Goal: Information Seeking & Learning: Find specific fact

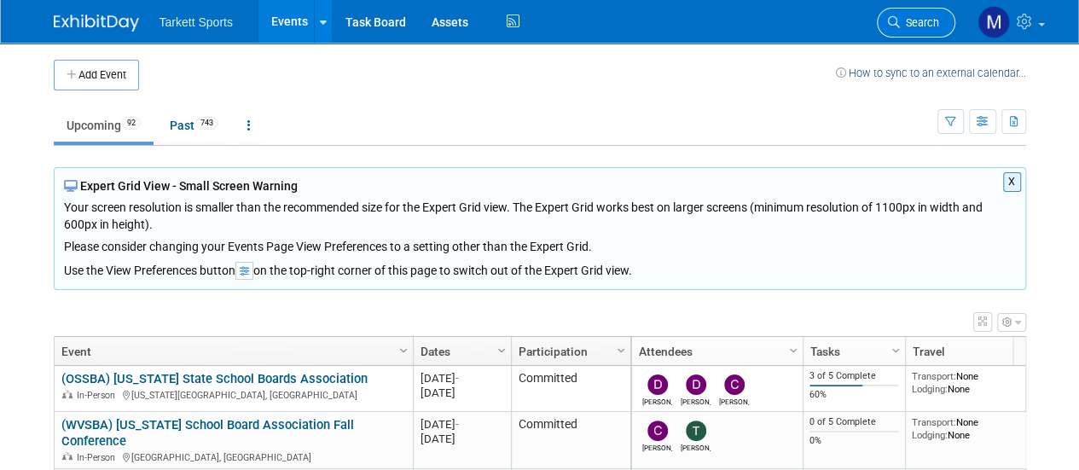
click at [919, 23] on span "Search" at bounding box center [919, 22] width 39 height 13
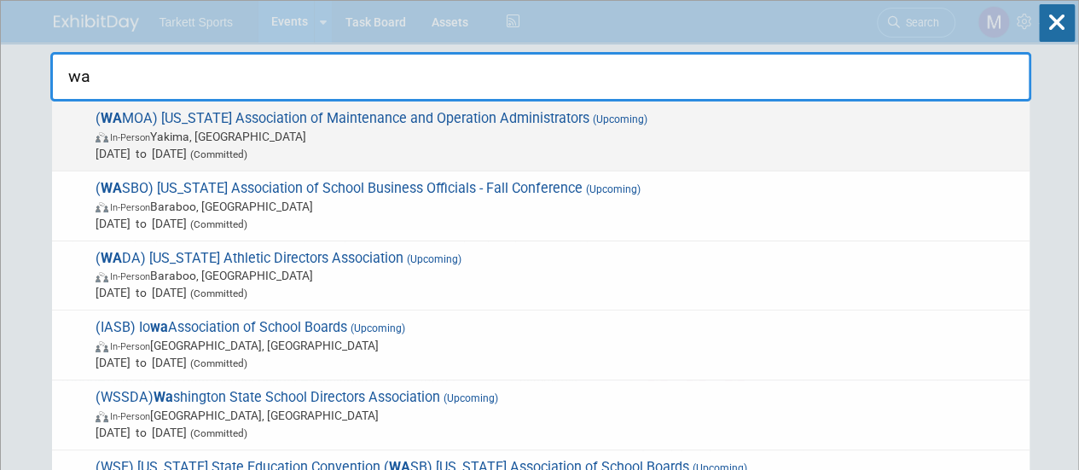
type input "wa"
click at [421, 146] on span "[DATE] to [DATE] (Committed)" at bounding box center [558, 153] width 925 height 17
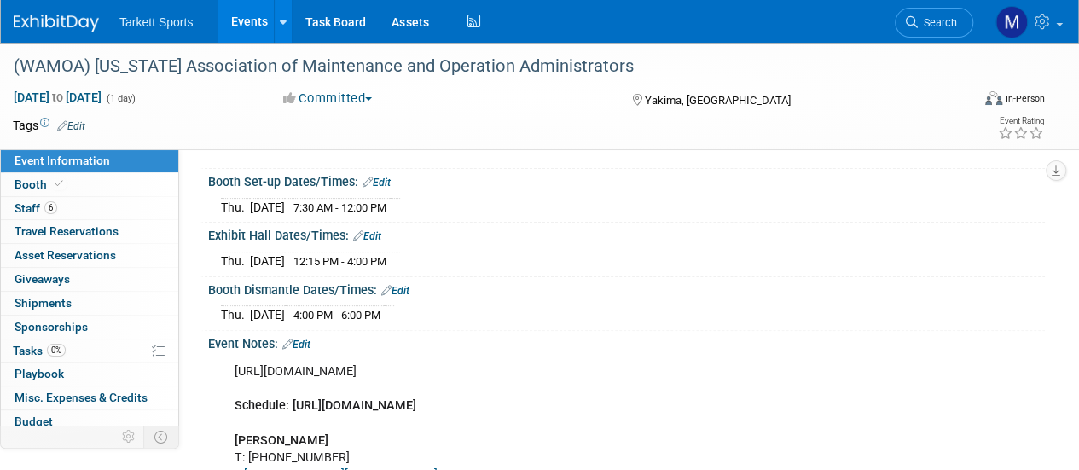
scroll to position [90, 0]
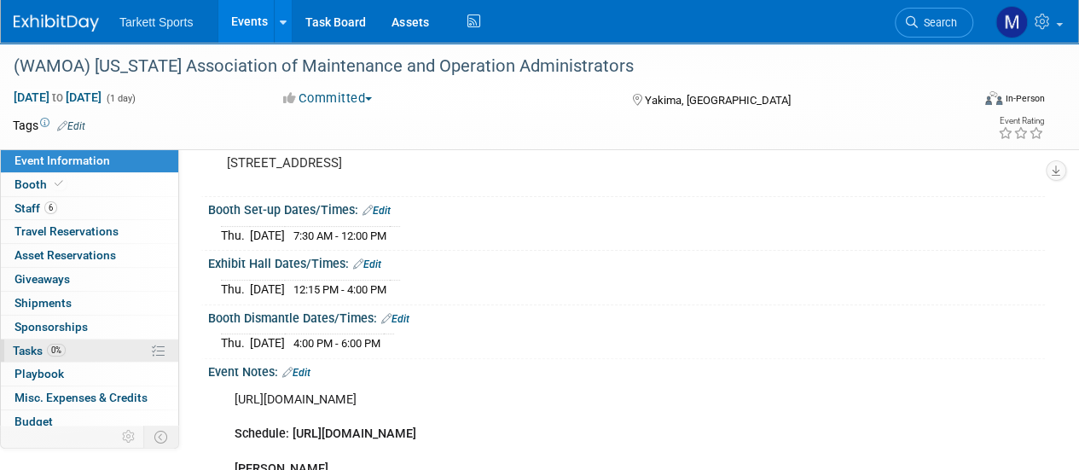
click at [110, 350] on link "0% Tasks 0%" at bounding box center [89, 350] width 177 height 23
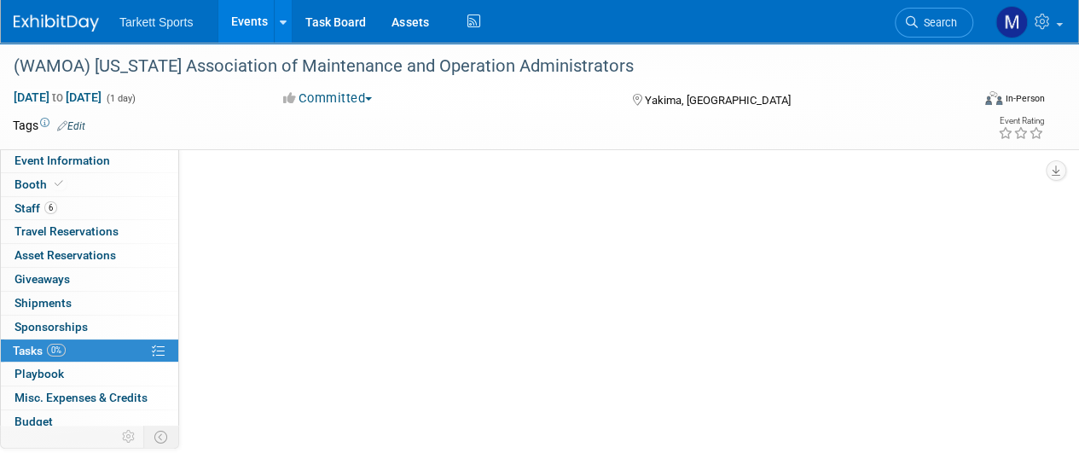
scroll to position [0, 0]
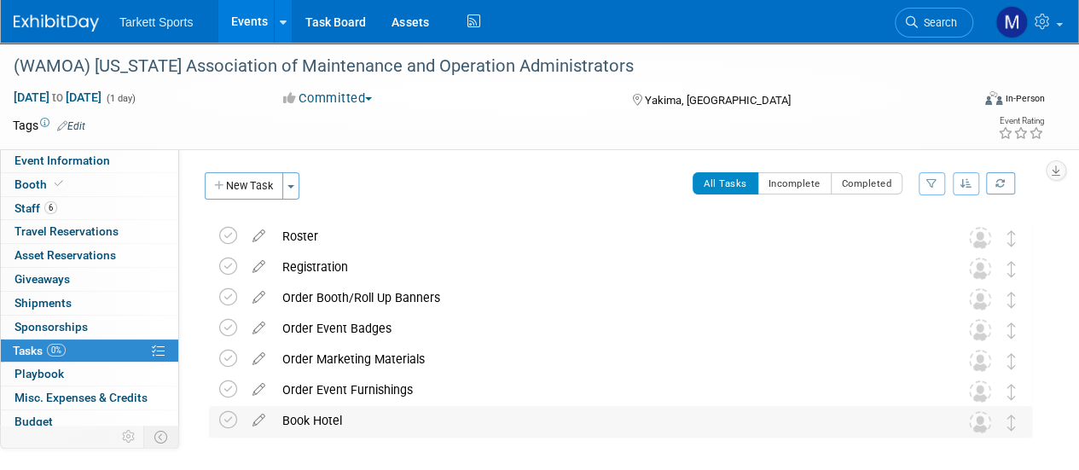
click at [327, 425] on div "Book Hotel" at bounding box center [604, 420] width 661 height 29
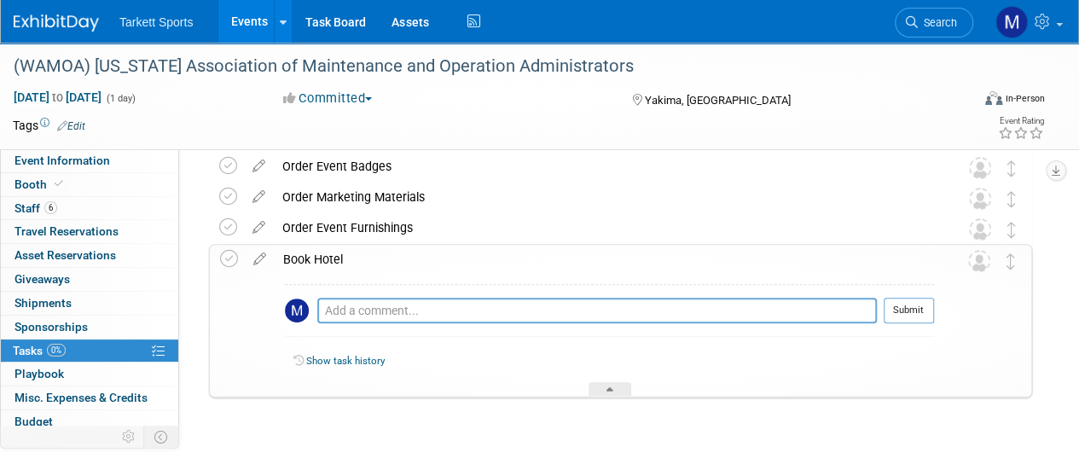
scroll to position [192, 0]
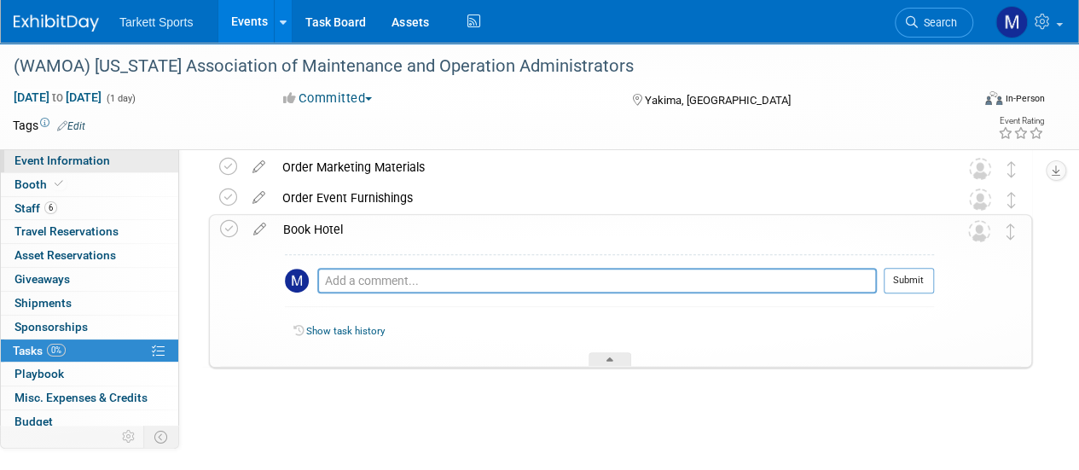
click at [107, 161] on link "Event Information" at bounding box center [89, 160] width 177 height 23
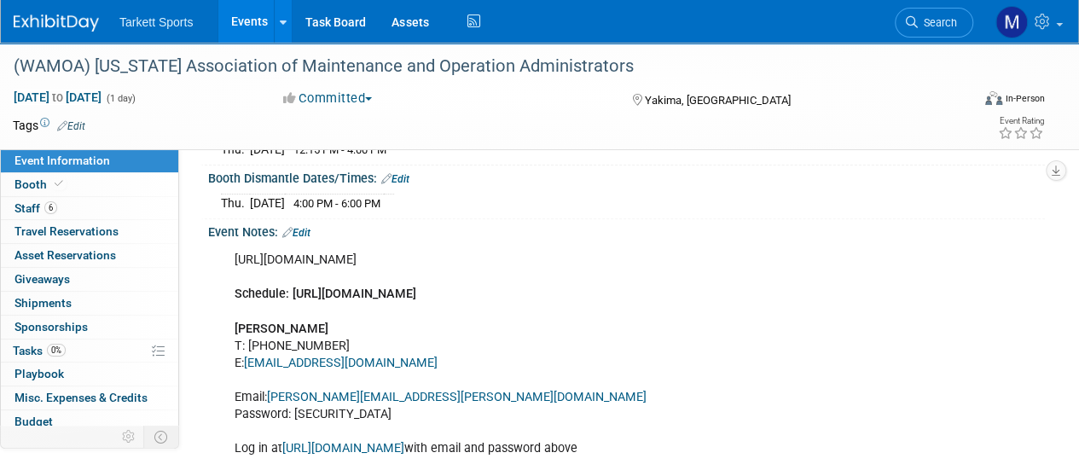
scroll to position [263, 0]
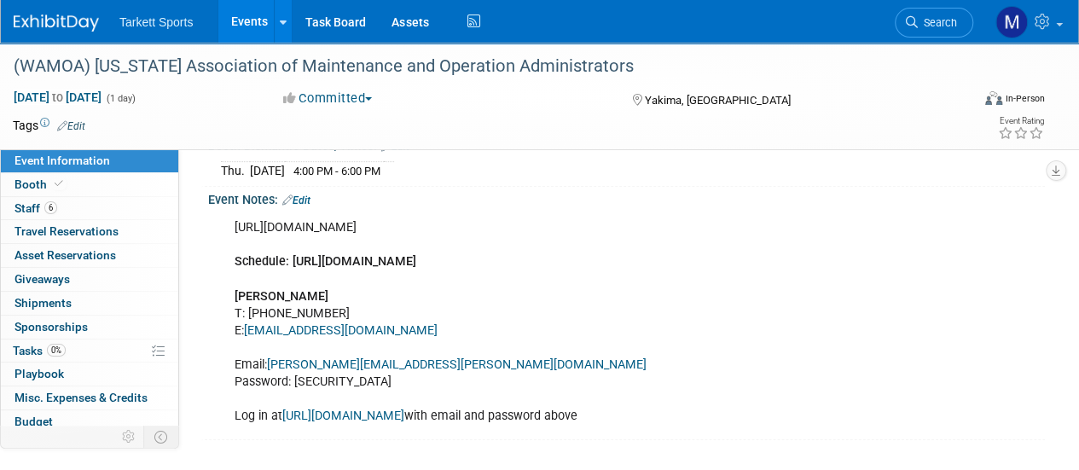
drag, startPoint x: 232, startPoint y: 224, endPoint x: 431, endPoint y: 216, distance: 199.7
click at [431, 216] on div "https://wamoa.org/Fall-Conference Schedule: https://wamoa.org/resources/Documen…" at bounding box center [551, 322] width 657 height 223
copy div "https://wamoa.org/Fall-Conference"
